Goal: Task Accomplishment & Management: Manage account settings

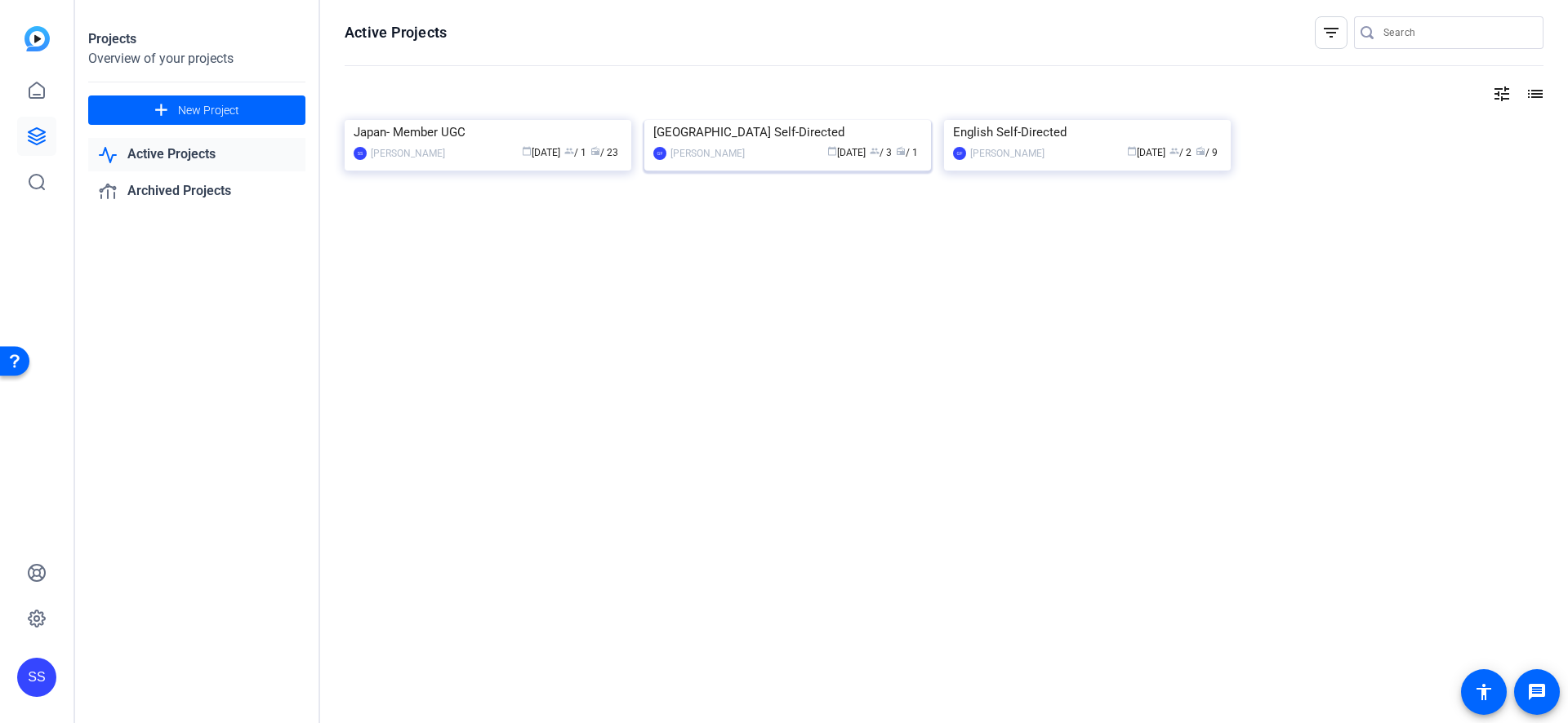
click at [784, 145] on div "[GEOGRAPHIC_DATA] Self-Directed" at bounding box center [787, 132] width 269 height 24
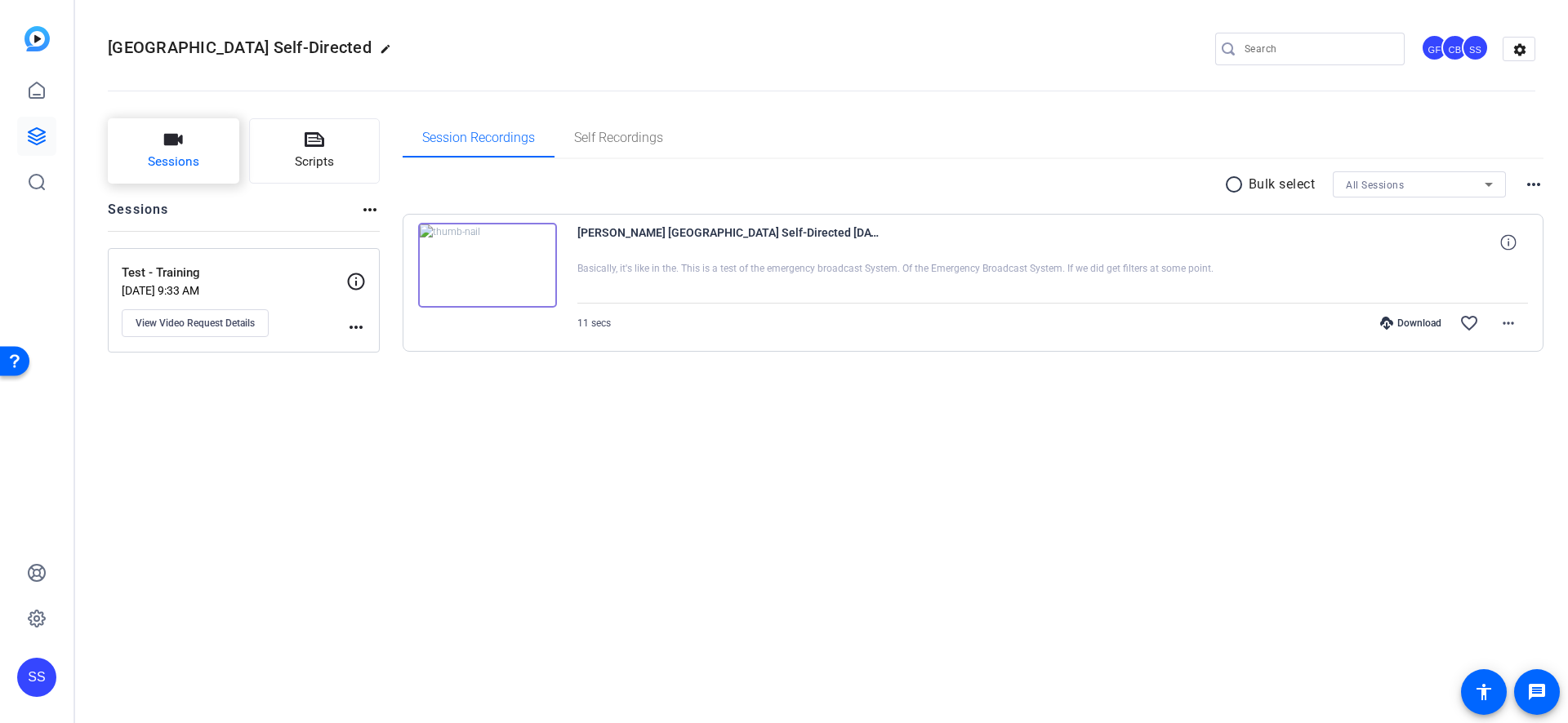
click at [179, 165] on span "Sessions" at bounding box center [173, 162] width 51 height 19
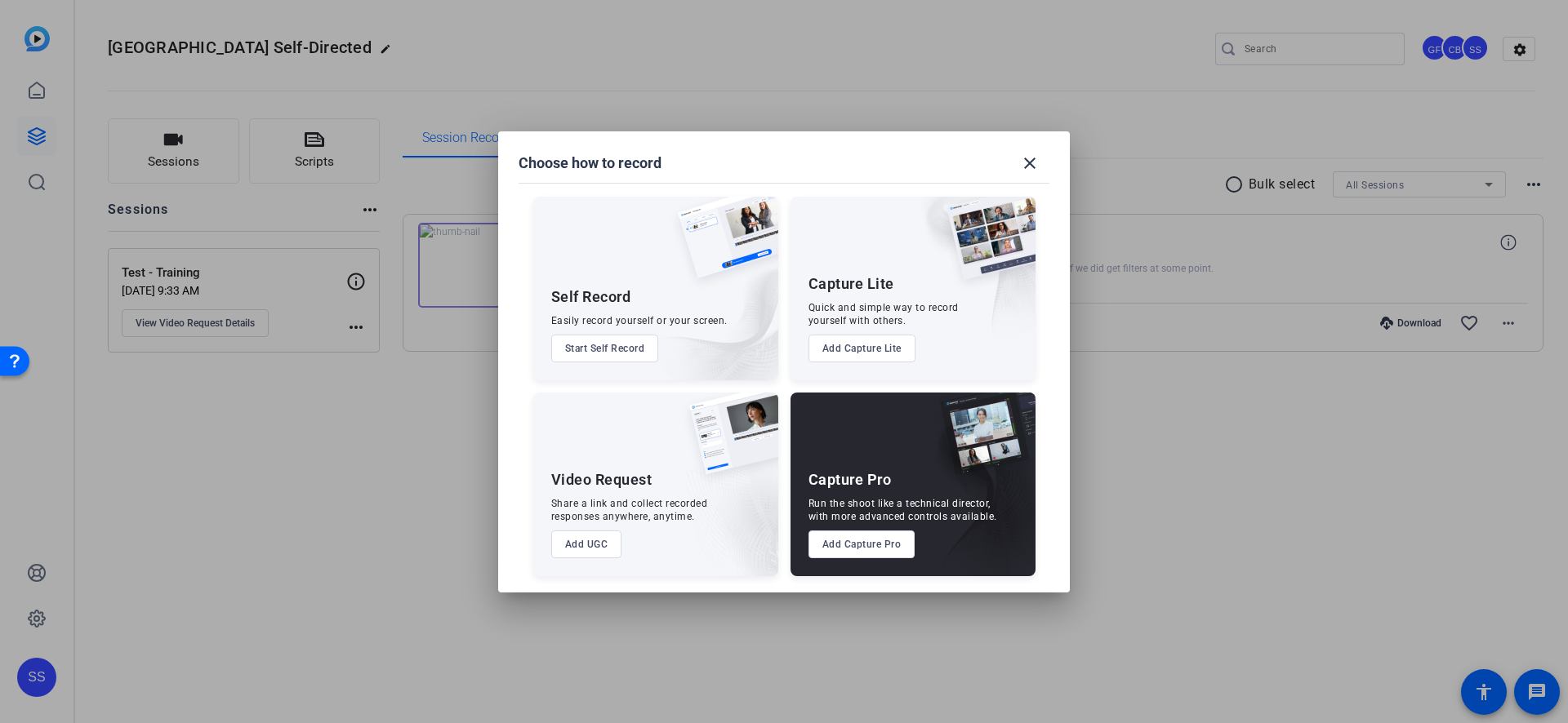
click at [857, 551] on button "Add Capture Pro" at bounding box center [862, 544] width 107 height 28
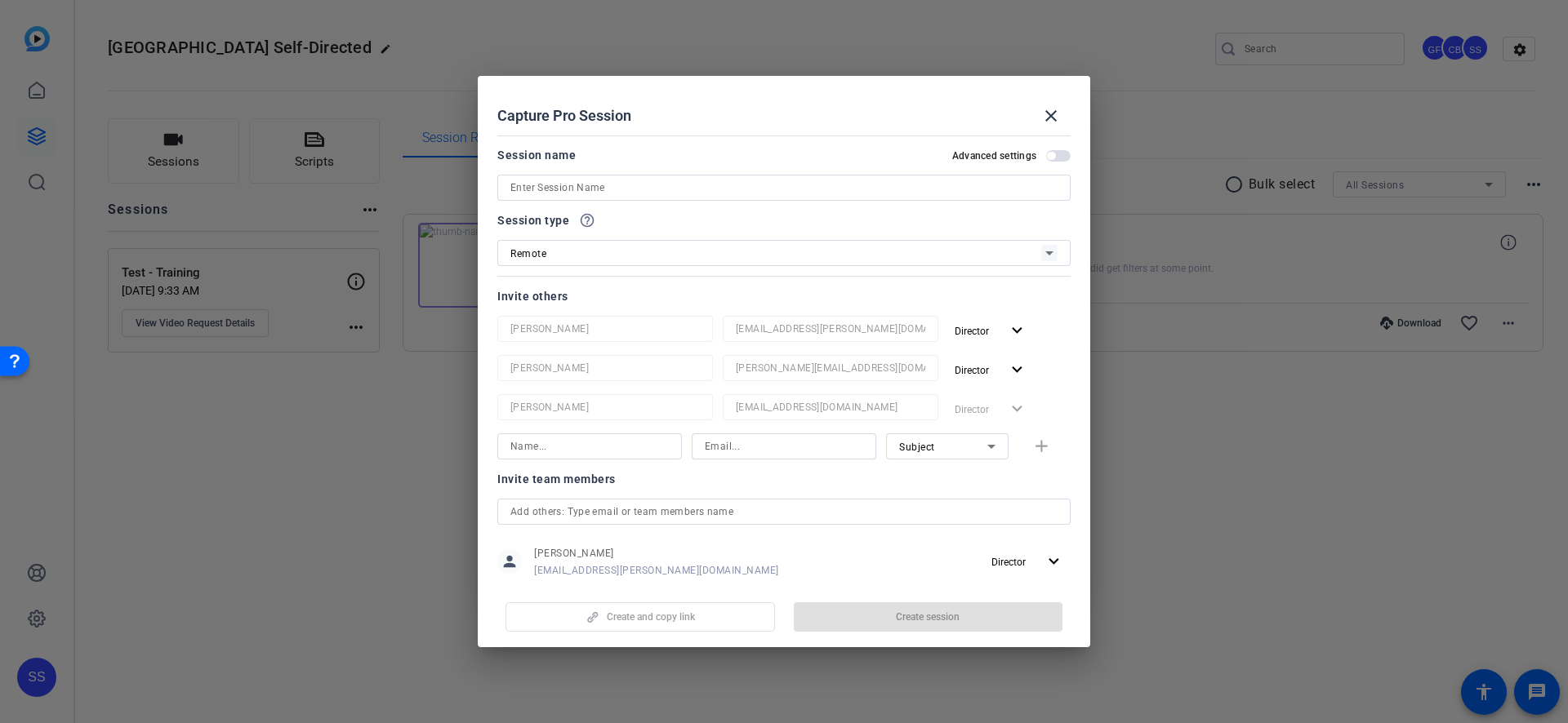
click at [592, 190] on input at bounding box center [784, 188] width 547 height 20
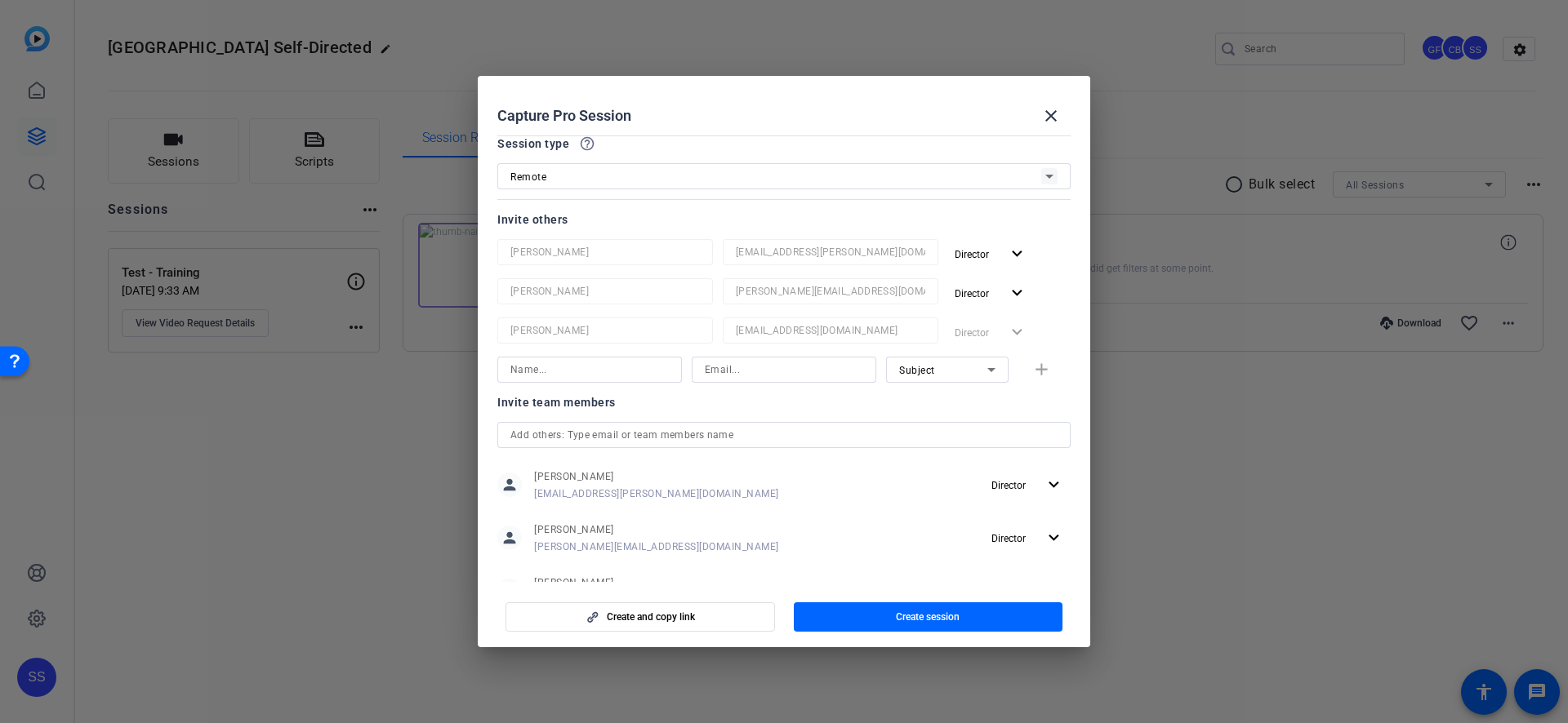
scroll to position [140, 0]
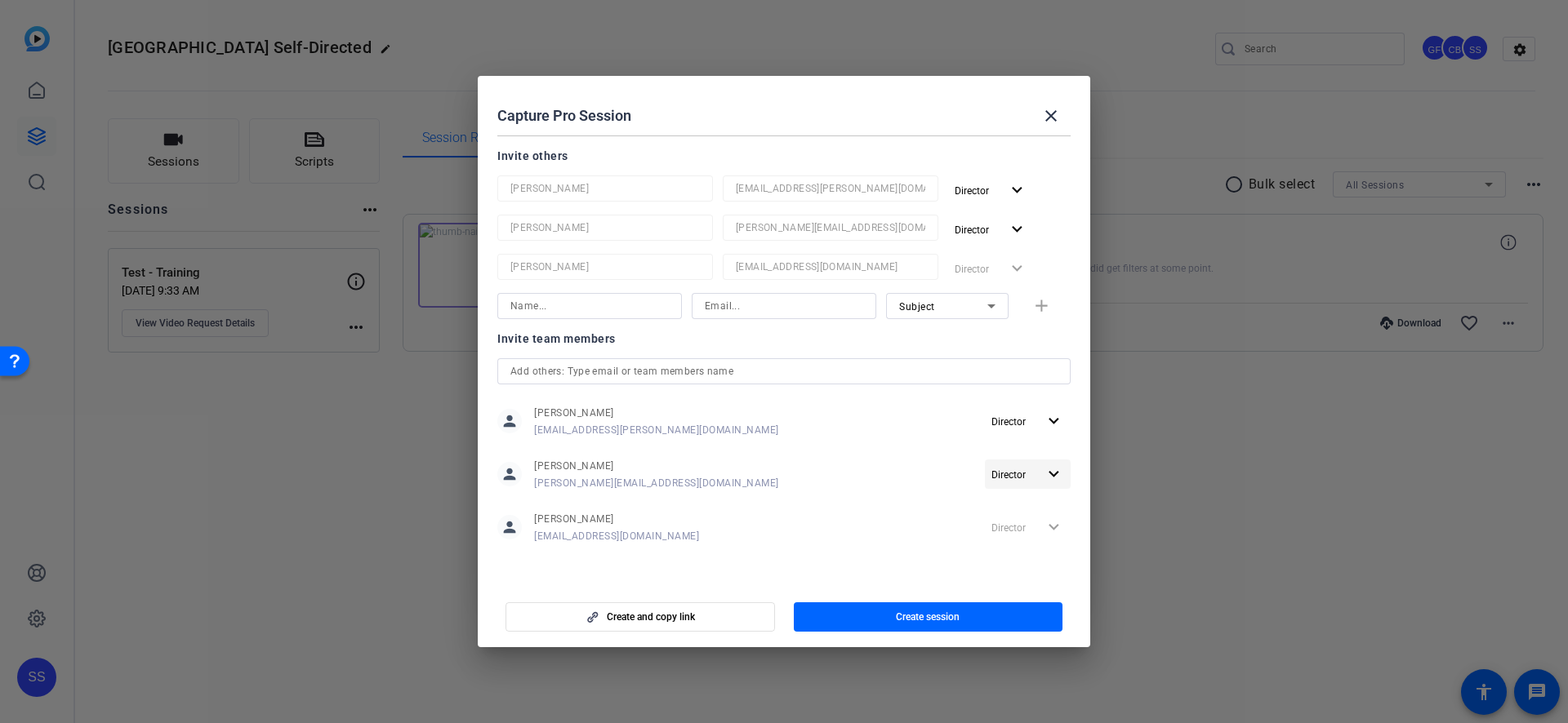
type input "[PERSON_NAME]"
click at [1043, 472] on mat-icon "expand_more" at bounding box center [1053, 474] width 21 height 21
click at [1018, 541] on span "Remove User" at bounding box center [1028, 537] width 60 height 12
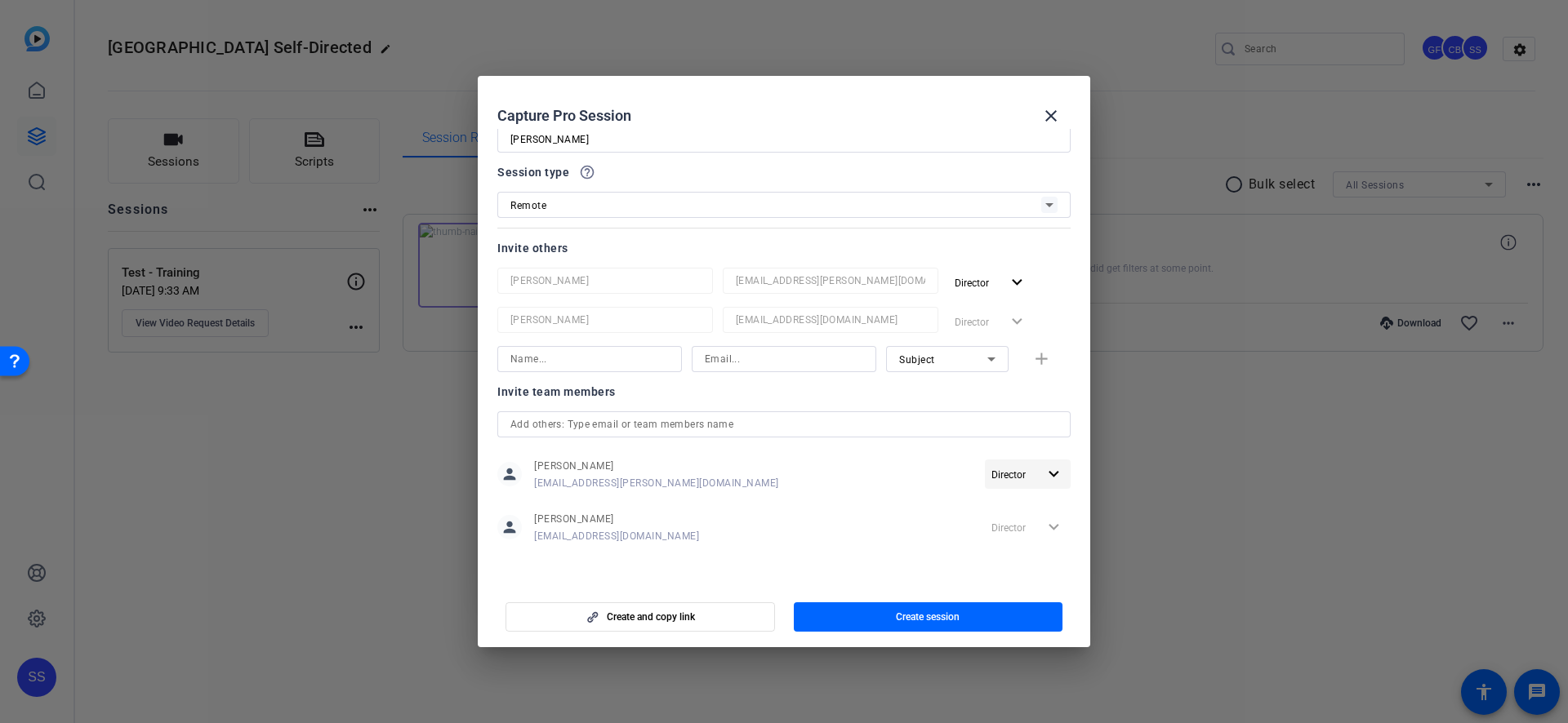
click at [1016, 470] on span "Director" at bounding box center [1008, 475] width 34 height 12
click at [1016, 536] on span "Remove User" at bounding box center [1028, 537] width 60 height 12
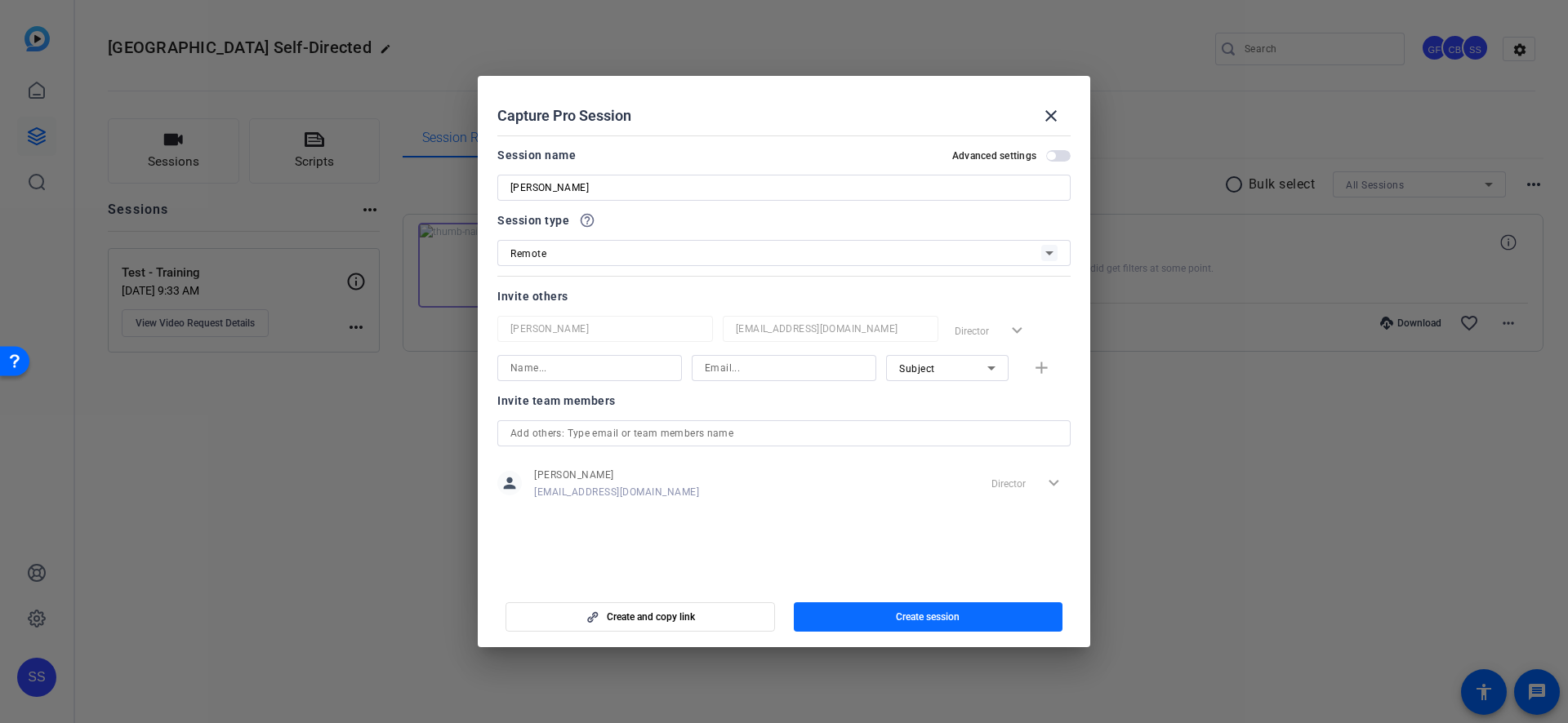
click at [841, 619] on span "button" at bounding box center [928, 617] width 270 height 40
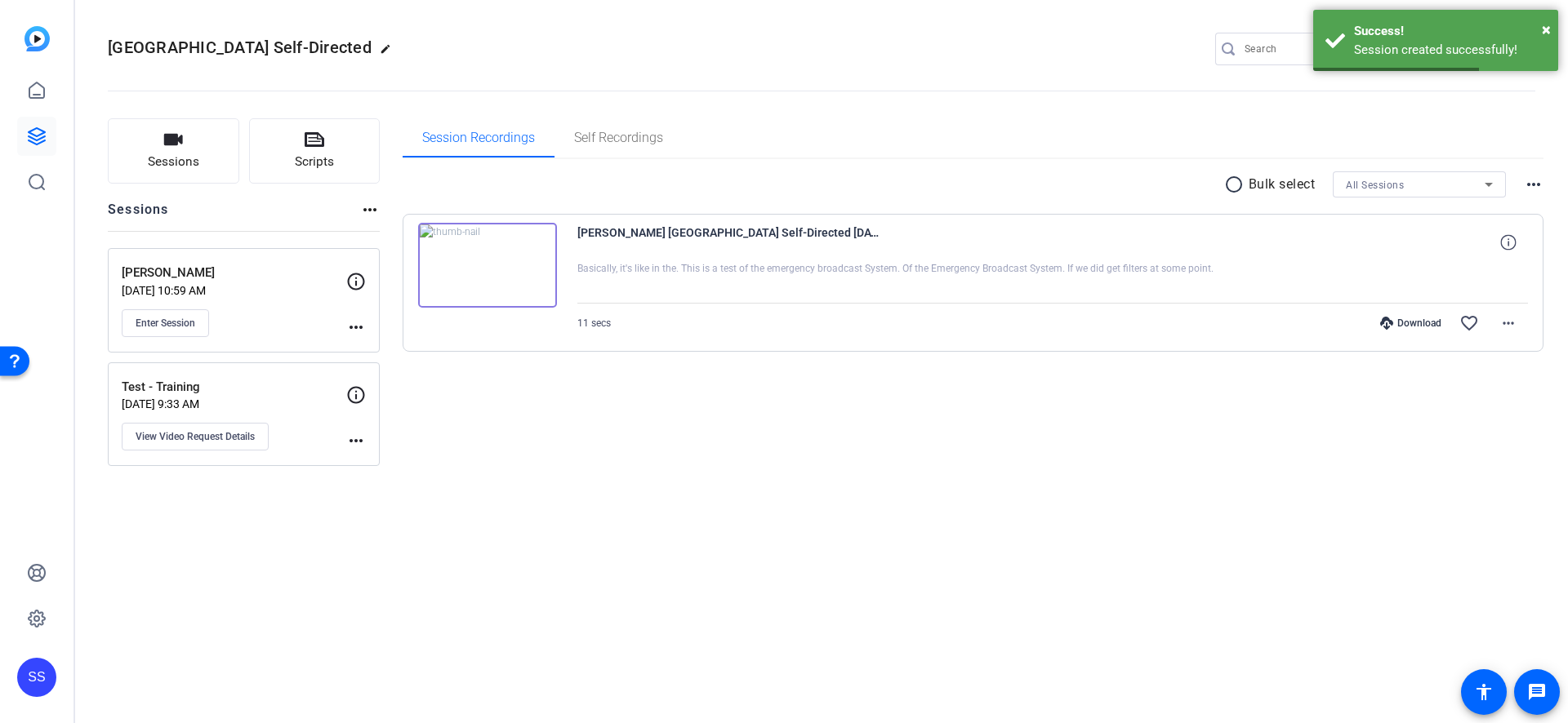
click at [279, 300] on div "[PERSON_NAME] [DATE] 10:59 AM Enter Session" at bounding box center [234, 301] width 225 height 74
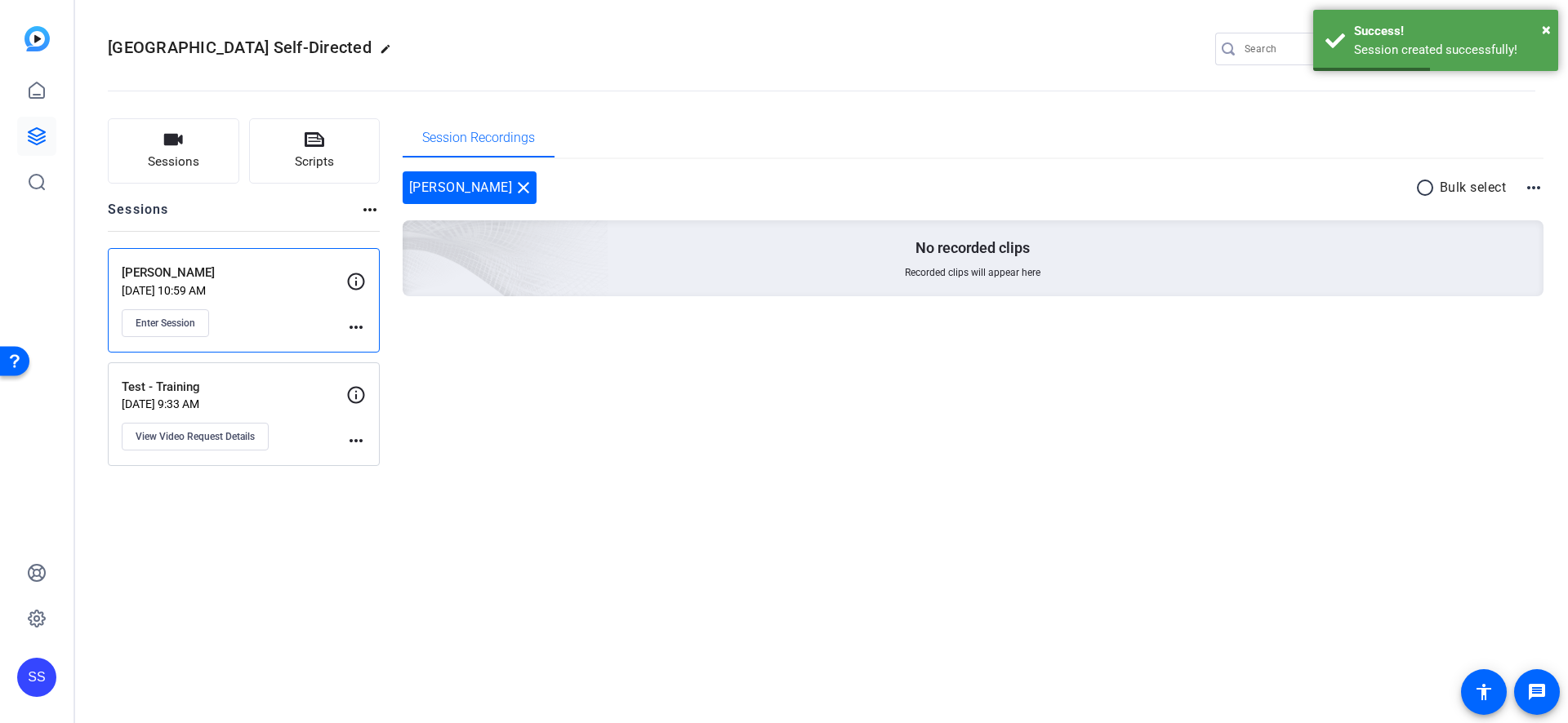
click at [359, 327] on mat-icon "more_horiz" at bounding box center [356, 328] width 20 height 20
click at [381, 353] on span "Edit Session" at bounding box center [396, 351] width 75 height 20
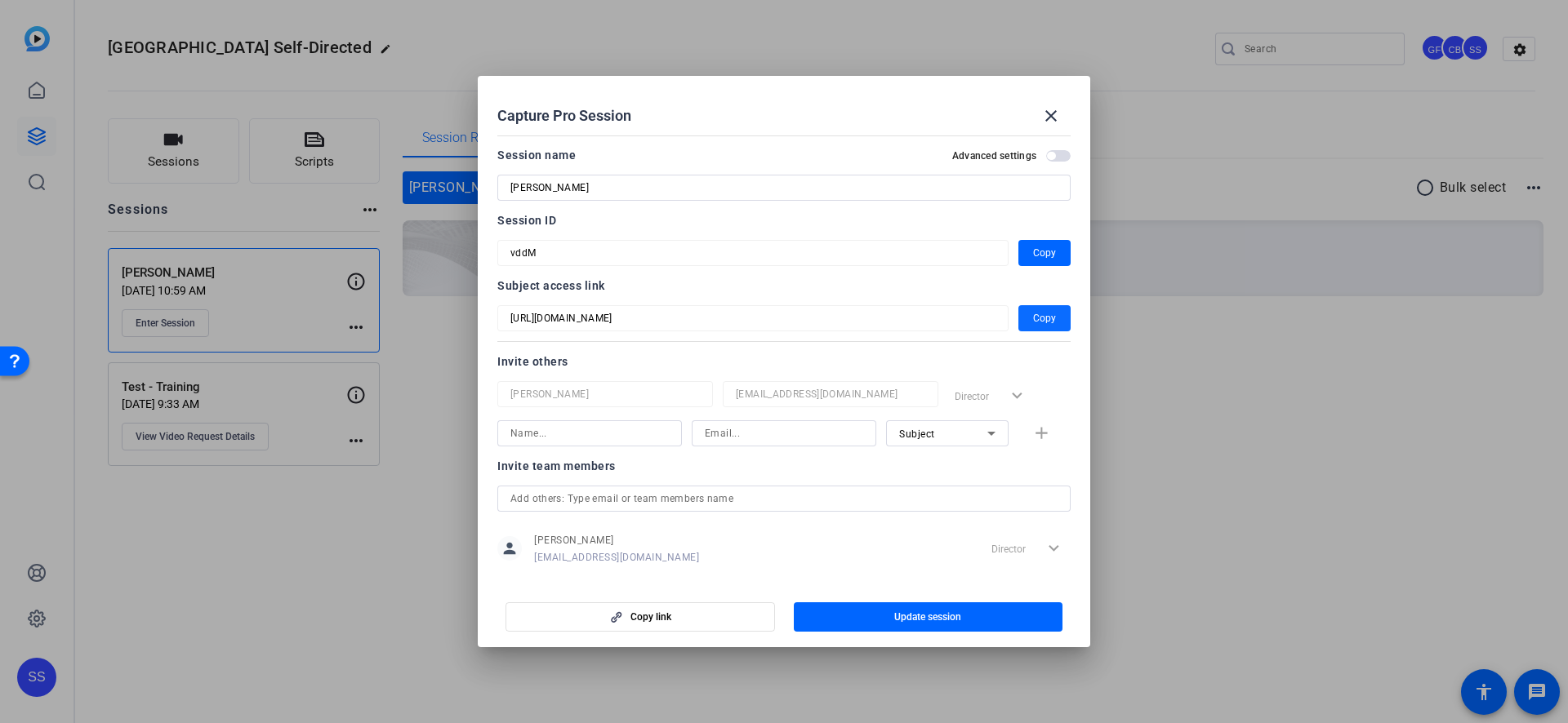
click at [1053, 316] on span "Copy" at bounding box center [1044, 319] width 22 height 20
click at [1031, 317] on span "button" at bounding box center [1044, 319] width 52 height 40
